Goal: Task Accomplishment & Management: Complete application form

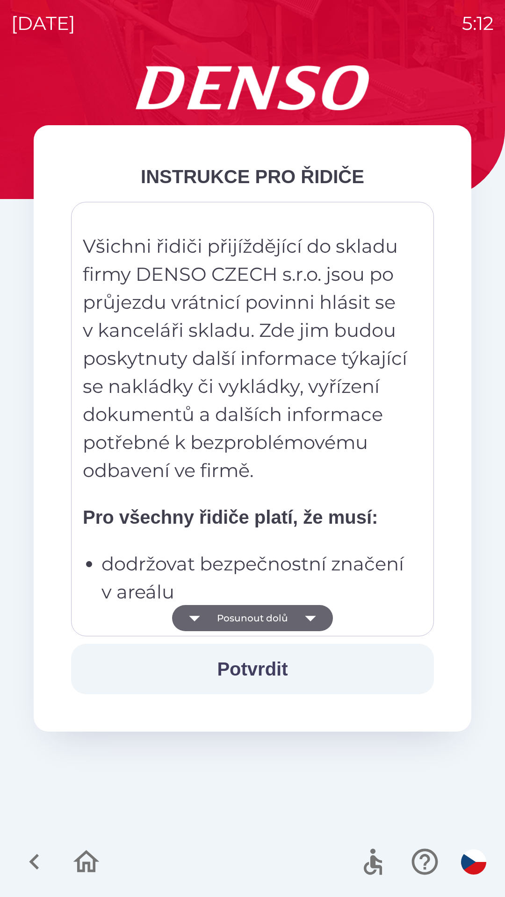
click at [257, 669] on button "Potvrdit" at bounding box center [252, 669] width 363 height 50
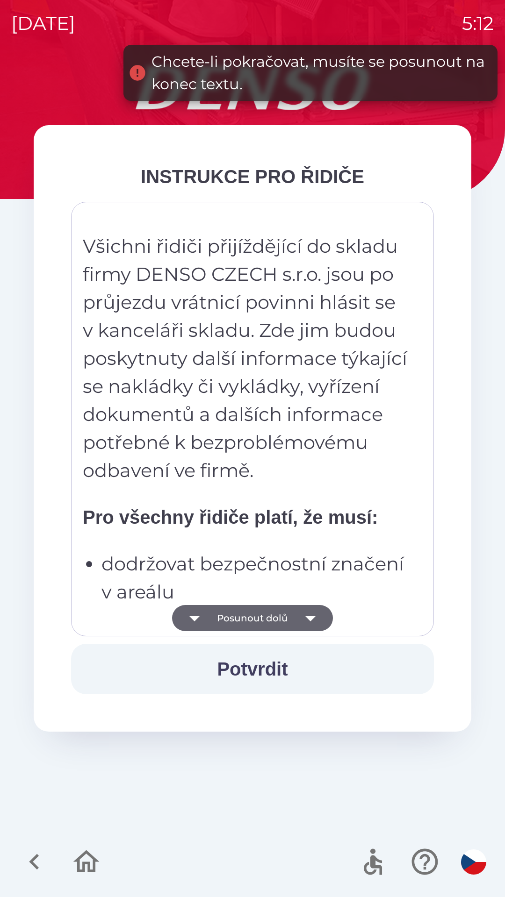
click at [312, 617] on icon "button" at bounding box center [310, 619] width 11 height 6
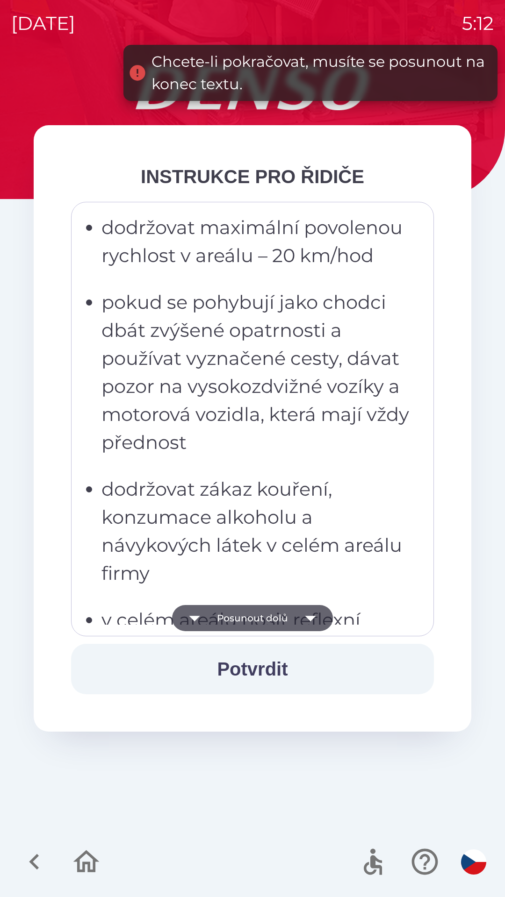
click at [267, 666] on button "Potvrdit" at bounding box center [252, 669] width 363 height 50
click at [309, 617] on icon "button" at bounding box center [310, 619] width 11 height 6
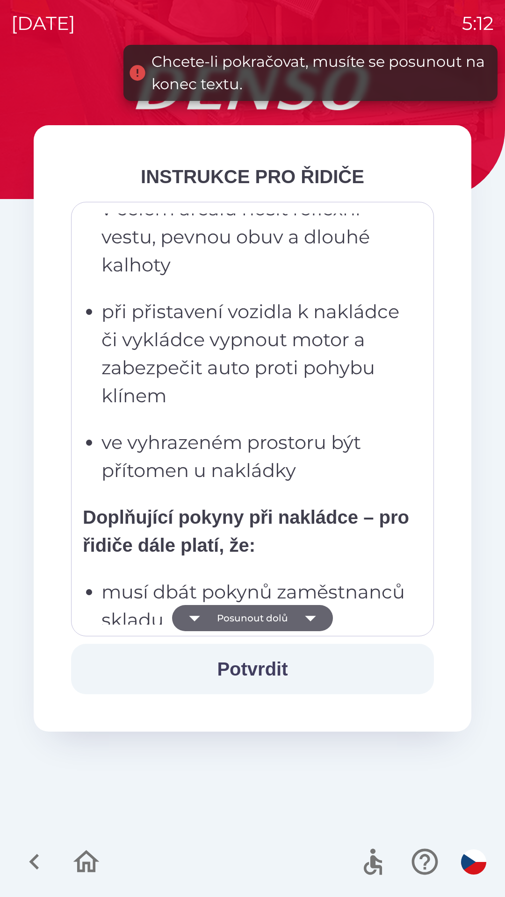
click at [315, 617] on icon "button" at bounding box center [310, 618] width 26 height 26
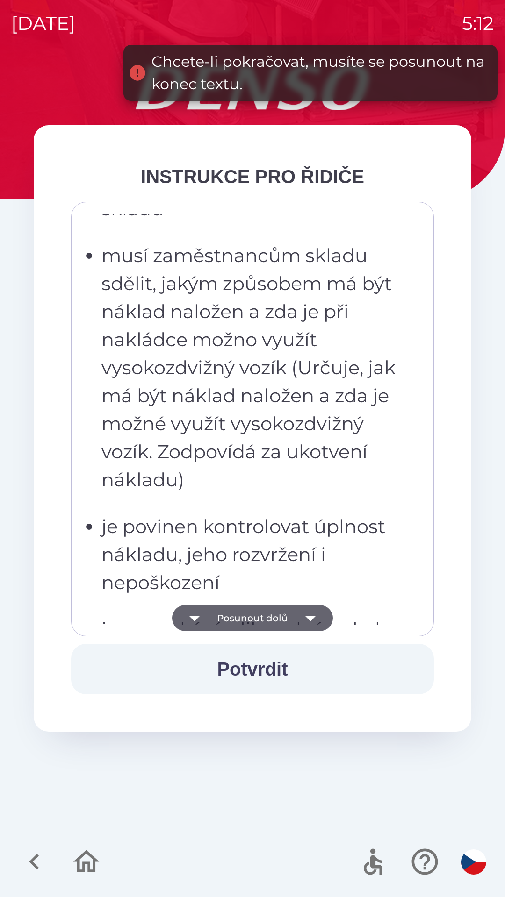
click at [315, 614] on icon "button" at bounding box center [310, 618] width 26 height 26
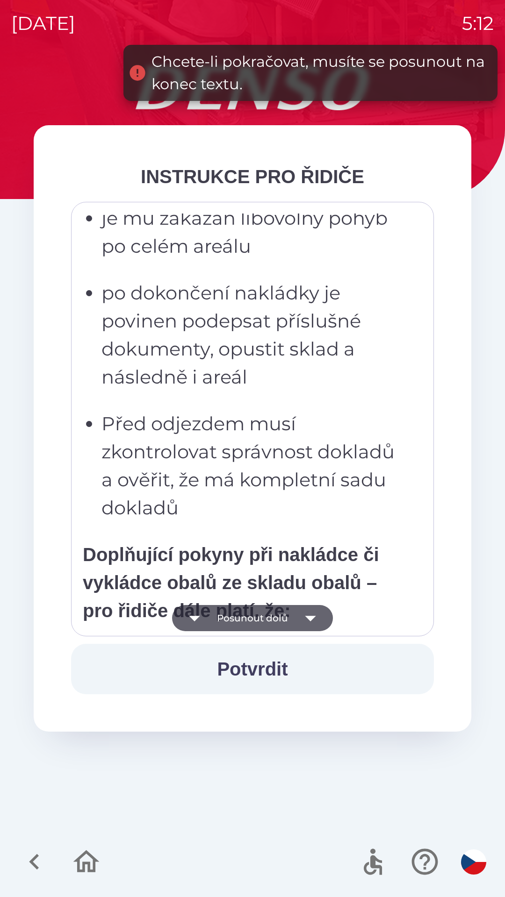
click at [316, 623] on icon "button" at bounding box center [310, 618] width 26 height 26
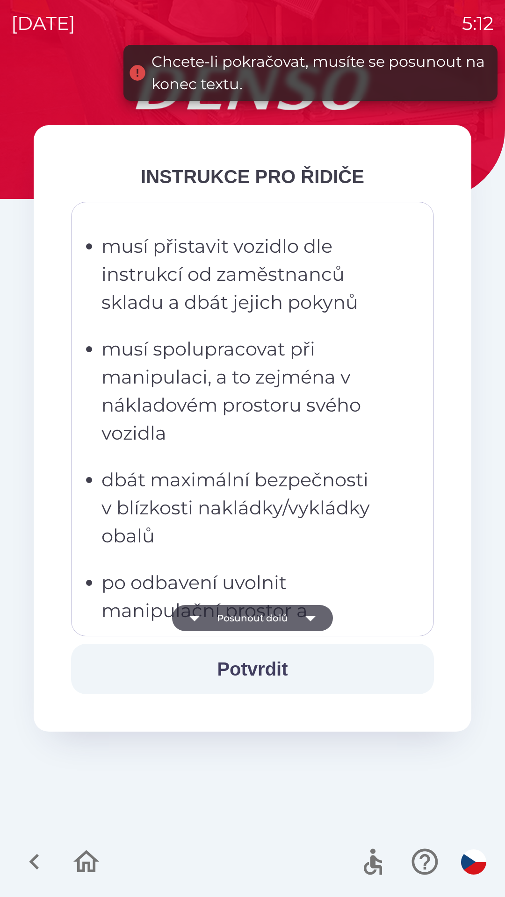
click at [311, 619] on icon "button" at bounding box center [310, 619] width 11 height 6
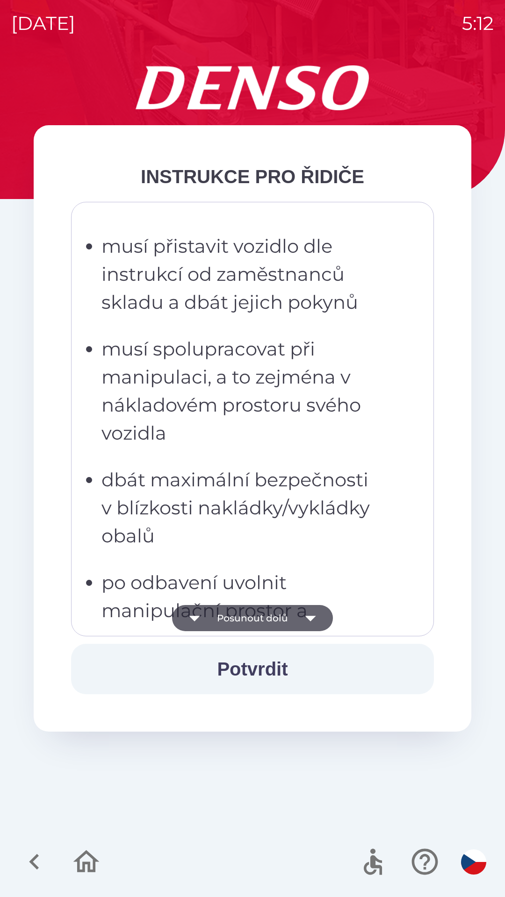
scroll to position [2467, 0]
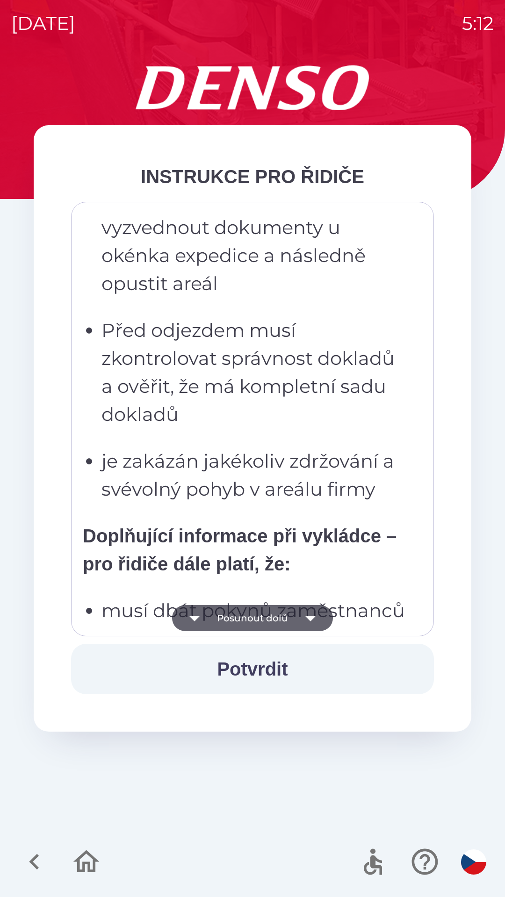
click at [317, 615] on icon "button" at bounding box center [310, 618] width 26 height 26
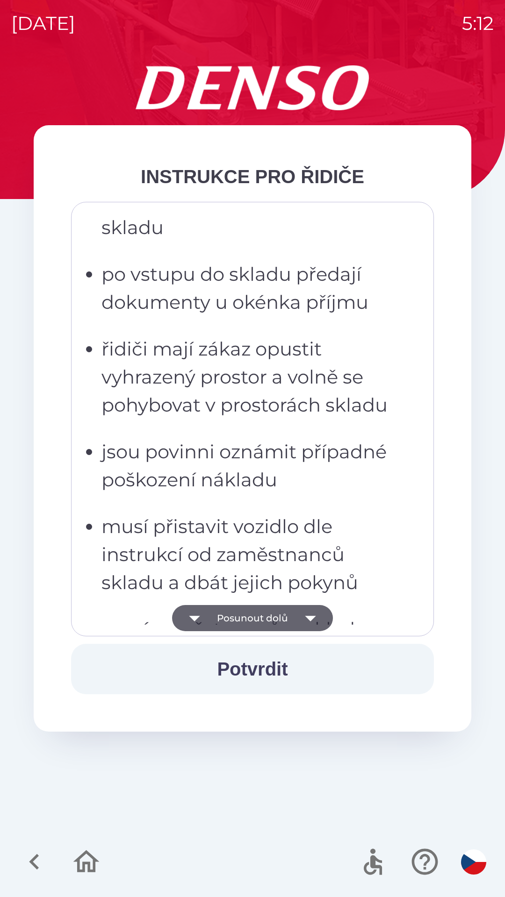
click at [318, 622] on icon "button" at bounding box center [310, 618] width 26 height 26
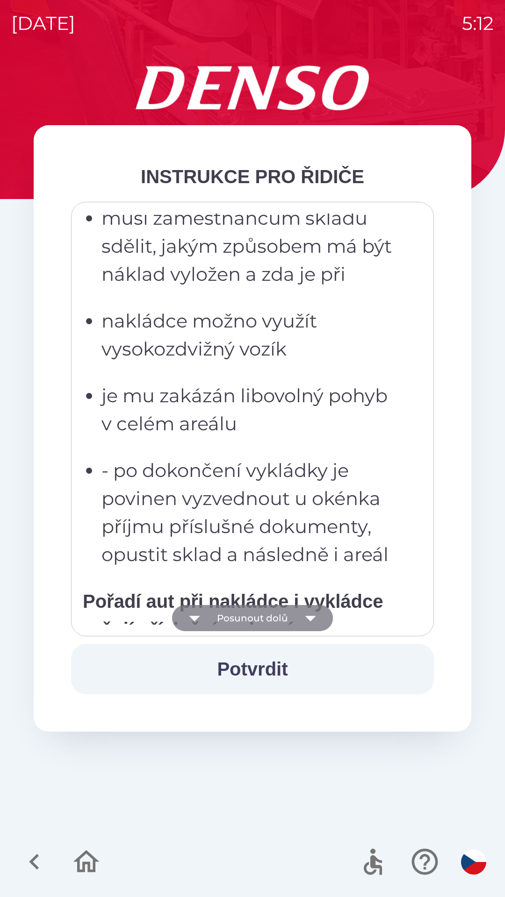
click at [310, 619] on icon "button" at bounding box center [310, 619] width 11 height 6
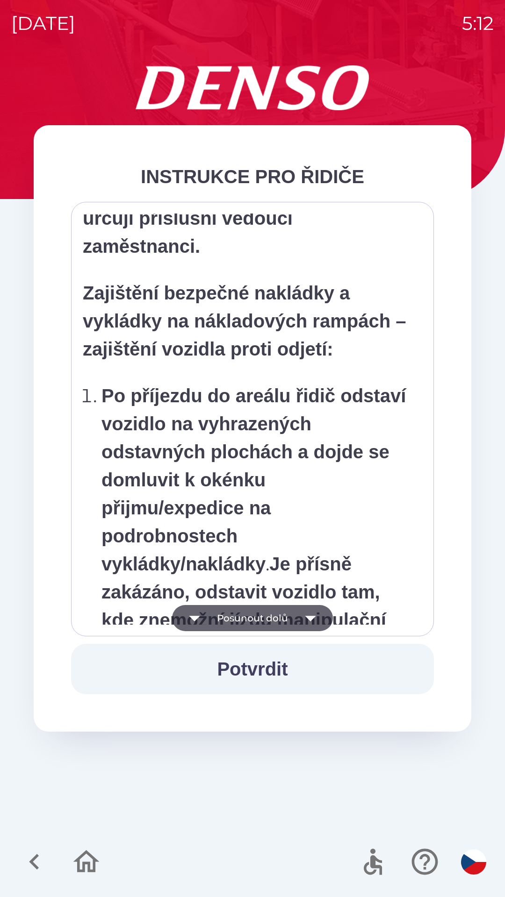
click at [314, 622] on icon "button" at bounding box center [310, 618] width 26 height 26
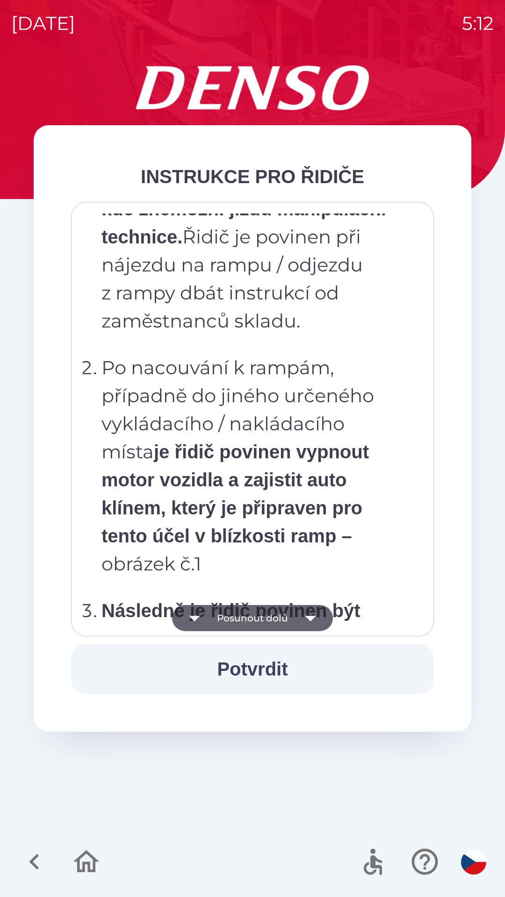
click at [315, 617] on icon "button" at bounding box center [310, 618] width 26 height 26
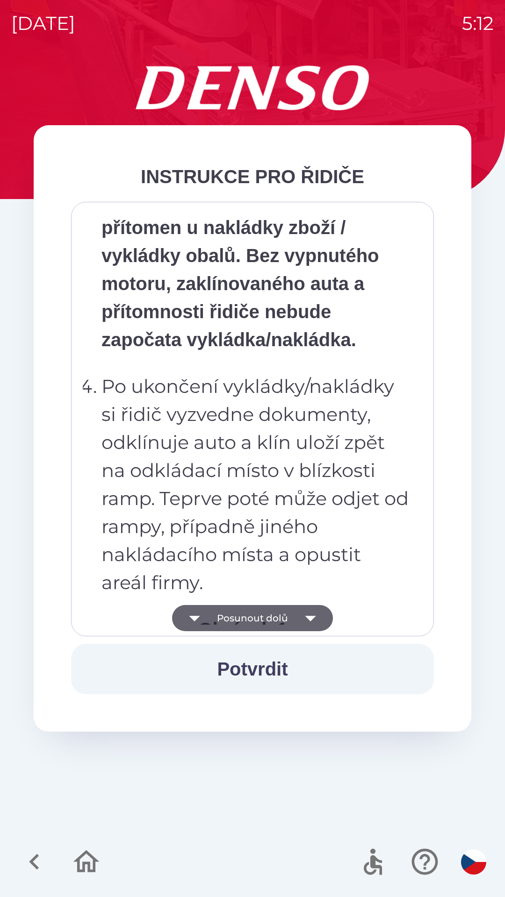
click at [312, 620] on icon "button" at bounding box center [310, 618] width 26 height 26
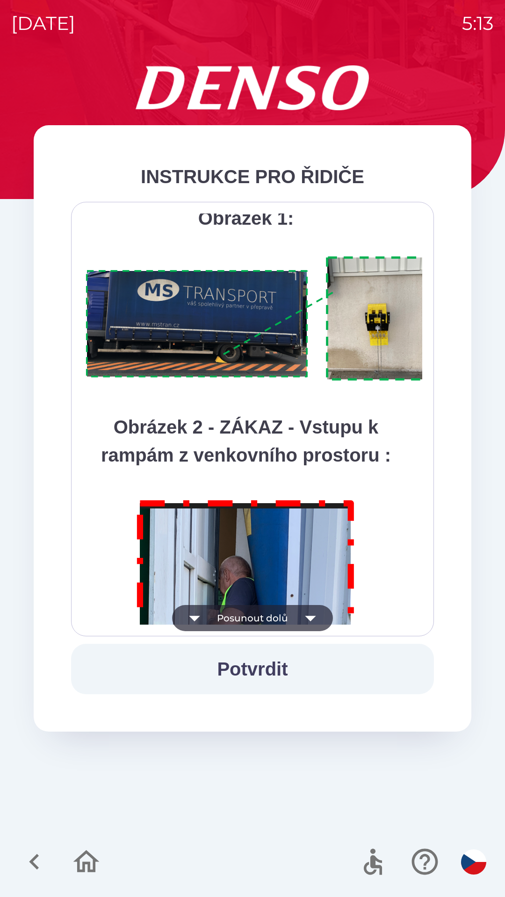
click at [315, 617] on icon "button" at bounding box center [310, 618] width 26 height 26
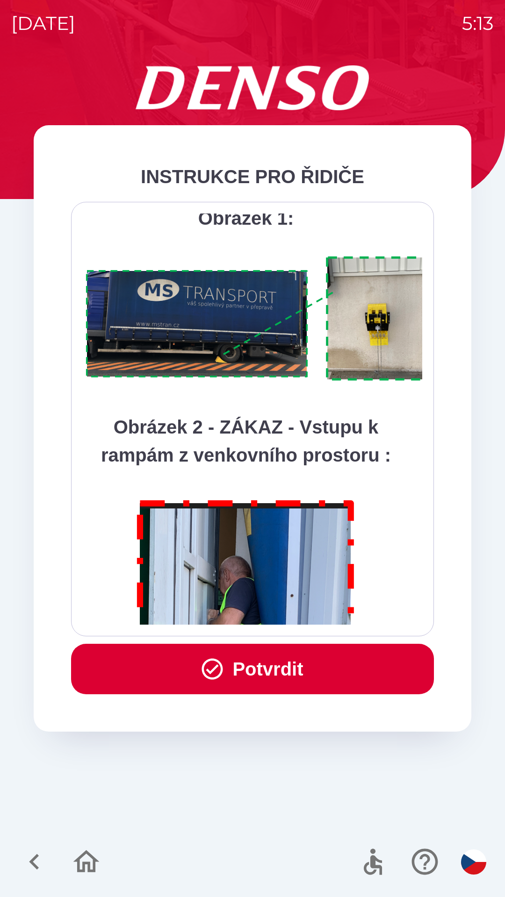
scroll to position [5251, 0]
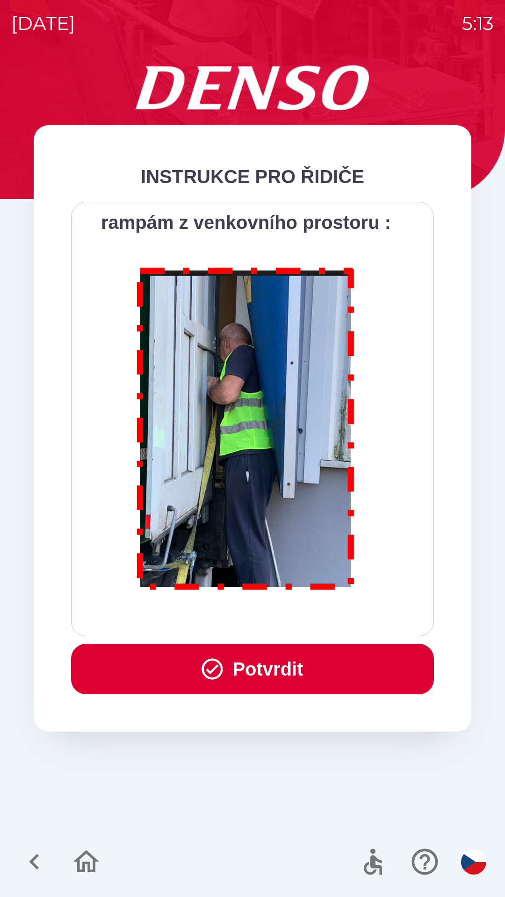
click at [264, 665] on button "Potvrdit" at bounding box center [252, 669] width 363 height 50
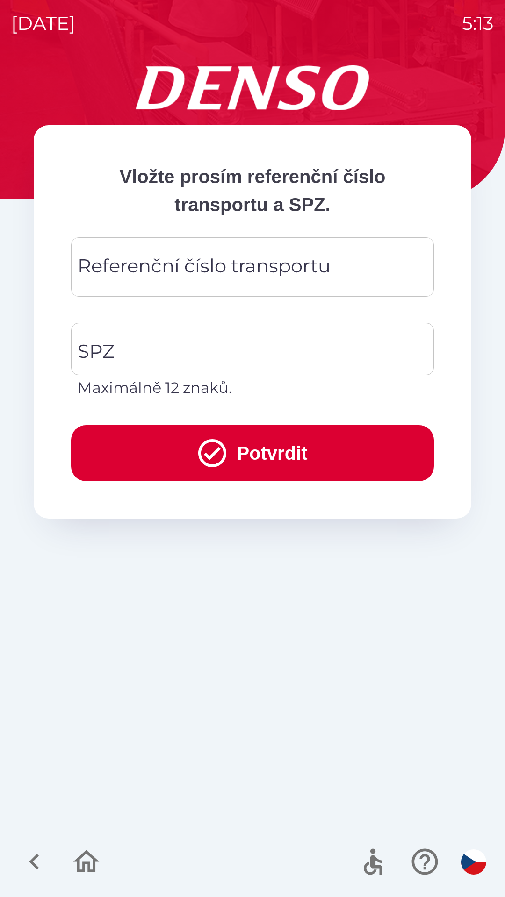
click at [228, 275] on div "Referenční číslo transportu Referenční číslo transportu" at bounding box center [252, 266] width 363 height 59
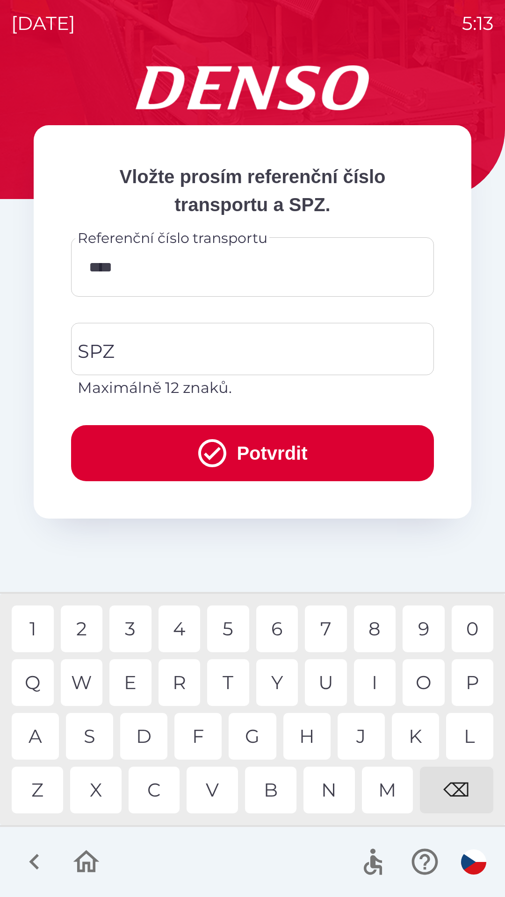
click at [321, 679] on div "U" at bounding box center [326, 682] width 42 height 47
click at [181, 625] on div "4" at bounding box center [179, 629] width 42 height 47
type input "**********"
click at [181, 355] on input "SPZ" at bounding box center [245, 349] width 340 height 44
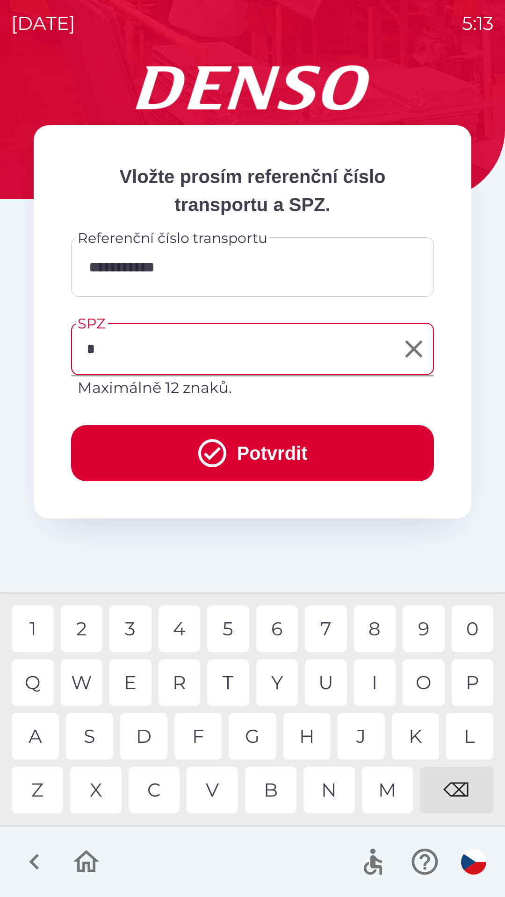
click at [175, 627] on div "4" at bounding box center [179, 629] width 42 height 47
type input "*******"
click at [263, 451] on button "Potvrdit" at bounding box center [252, 453] width 363 height 56
